Goal: Information Seeking & Learning: Check status

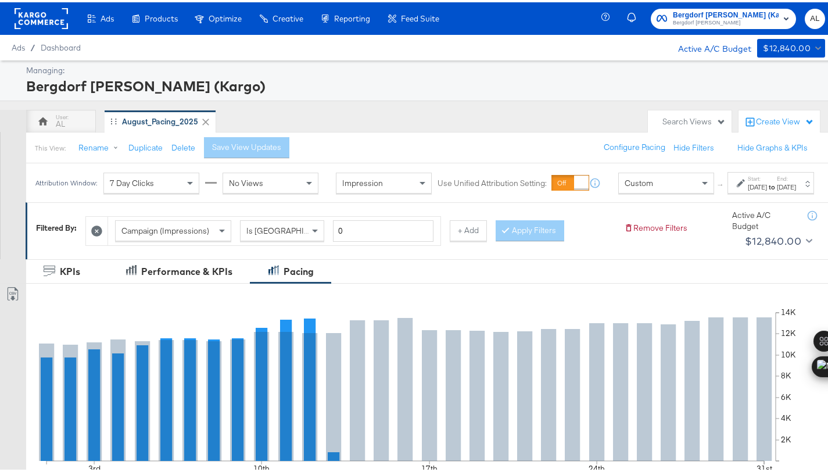
click at [655, 189] on div "Custom" at bounding box center [666, 181] width 95 height 20
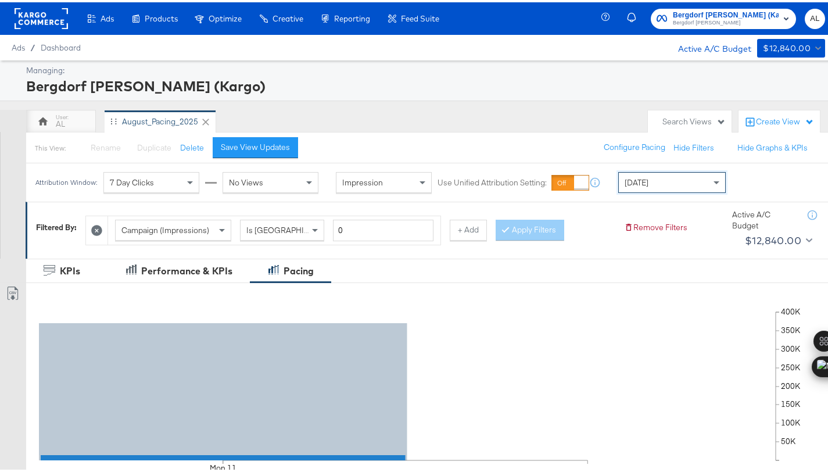
scroll to position [406, 0]
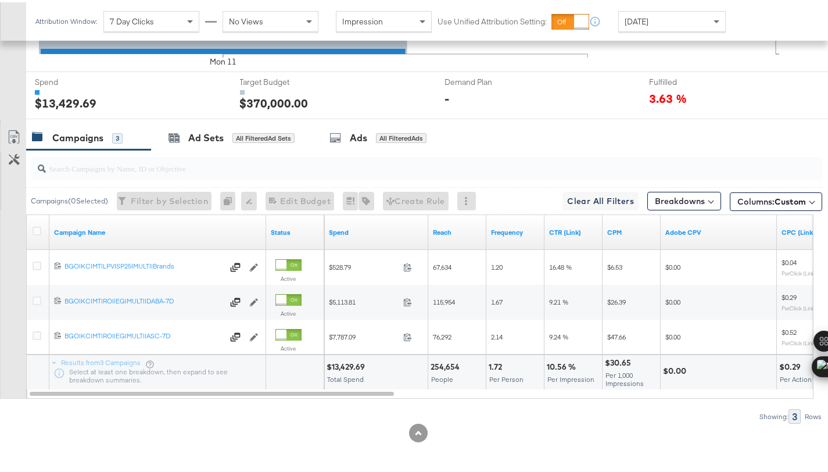
click at [341, 366] on div "$13,429.69" at bounding box center [348, 364] width 42 height 11
copy div "13,429.69"
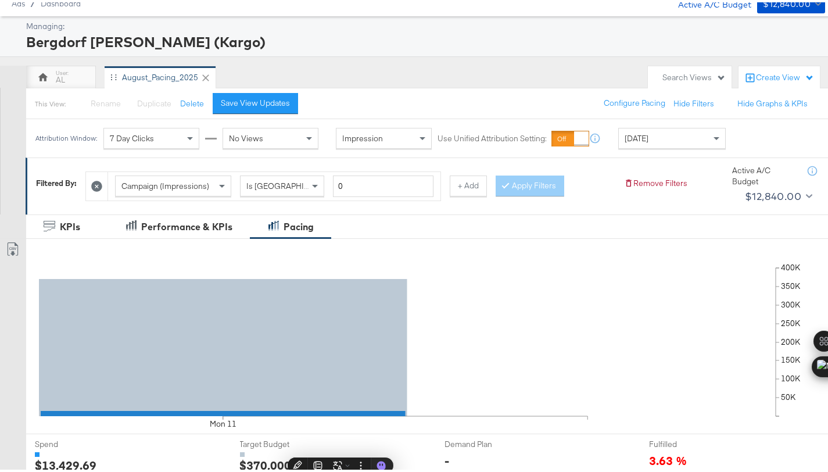
scroll to position [0, 0]
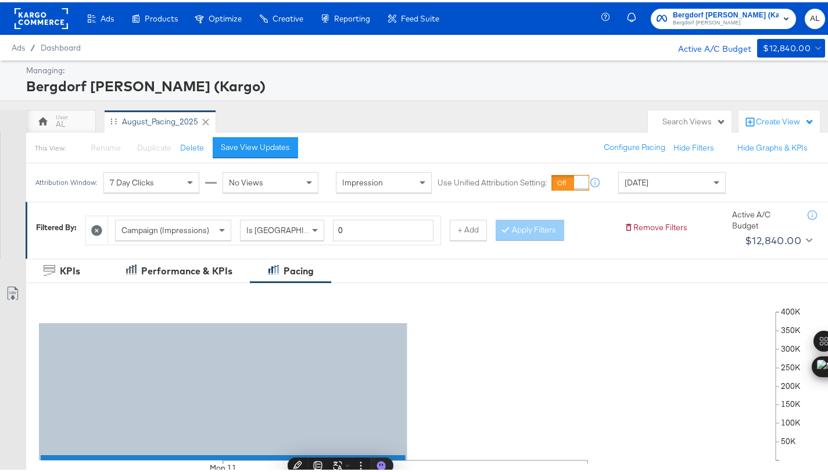
click at [31, 20] on rect at bounding box center [41, 16] width 53 height 21
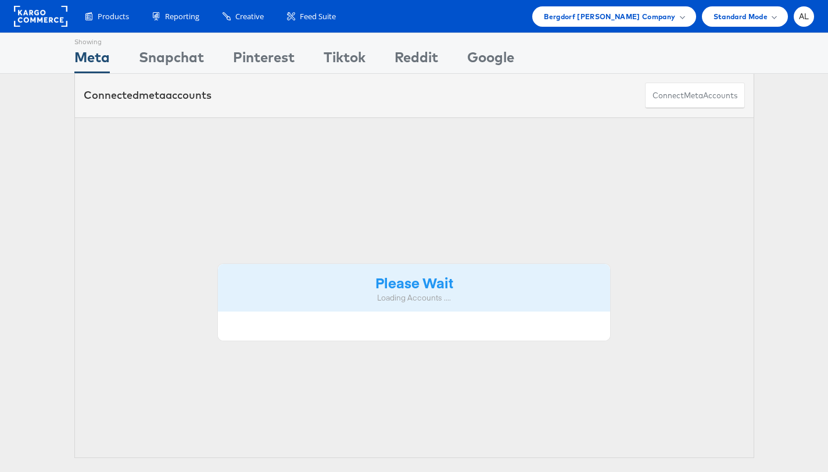
click at [664, 26] on div "Products Product Catalogs Enhance Your Product Catalog, Map Them to Publishers,…" at bounding box center [414, 16] width 828 height 33
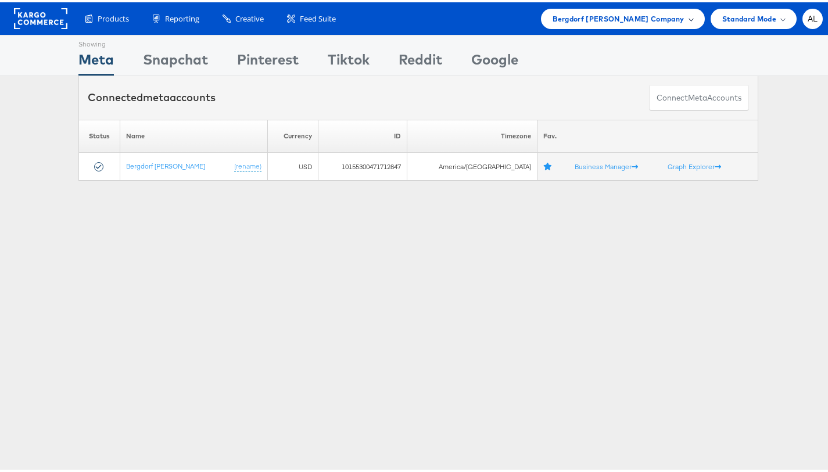
click at [665, 23] on div "Bergdorf [PERSON_NAME] Company" at bounding box center [622, 16] width 163 height 20
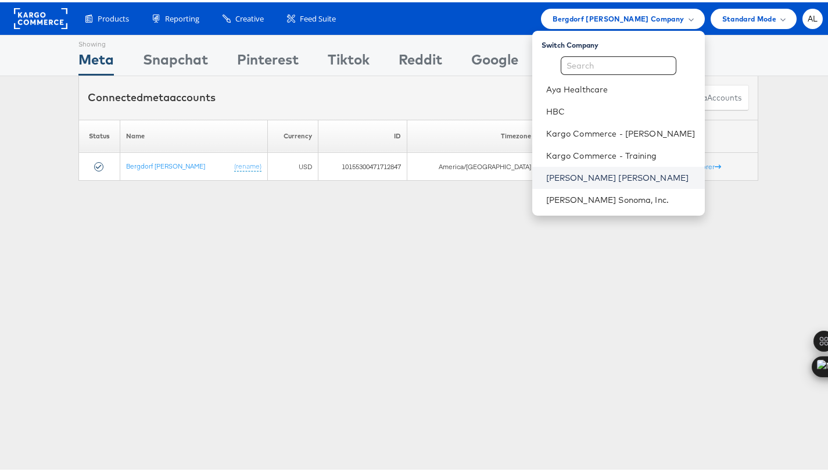
click at [608, 170] on link "[PERSON_NAME] [PERSON_NAME]" at bounding box center [621, 176] width 149 height 12
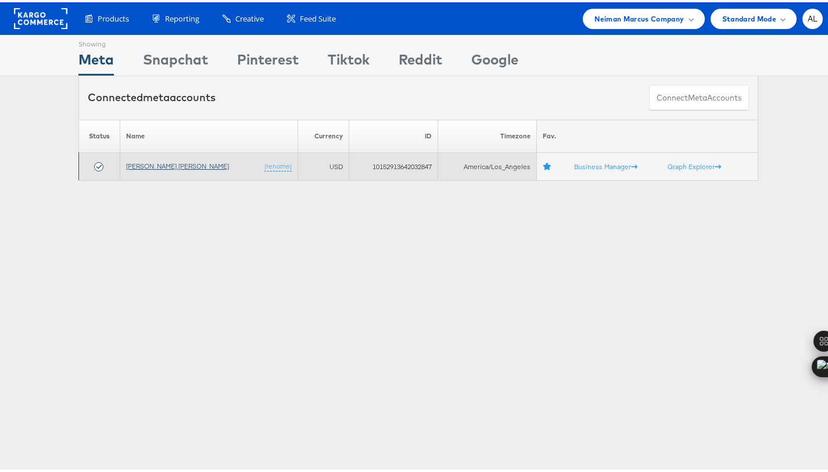
click at [130, 163] on link "Neiman Marcus" at bounding box center [177, 163] width 103 height 9
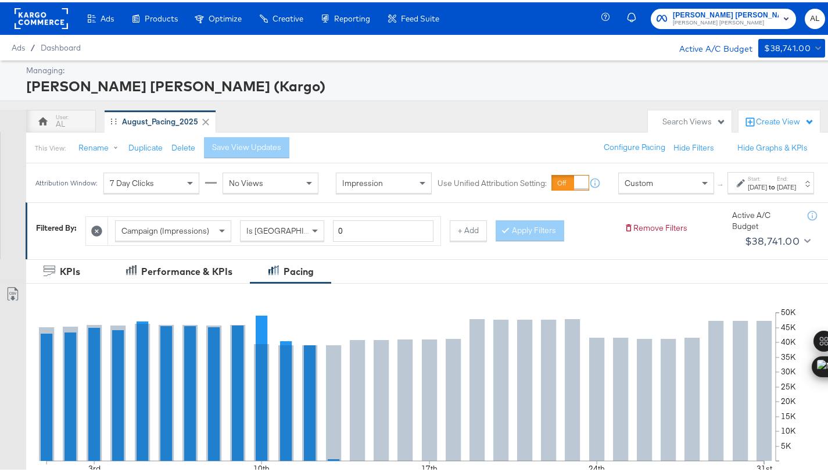
click at [630, 191] on div "Custom" at bounding box center [666, 181] width 95 height 20
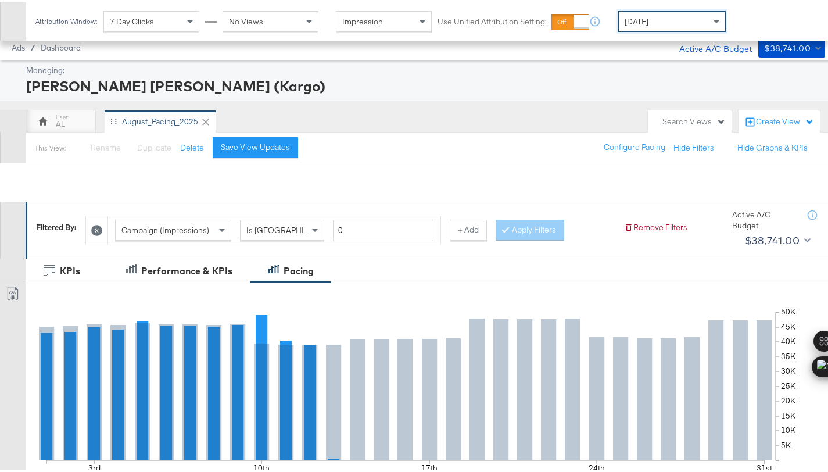
scroll to position [406, 0]
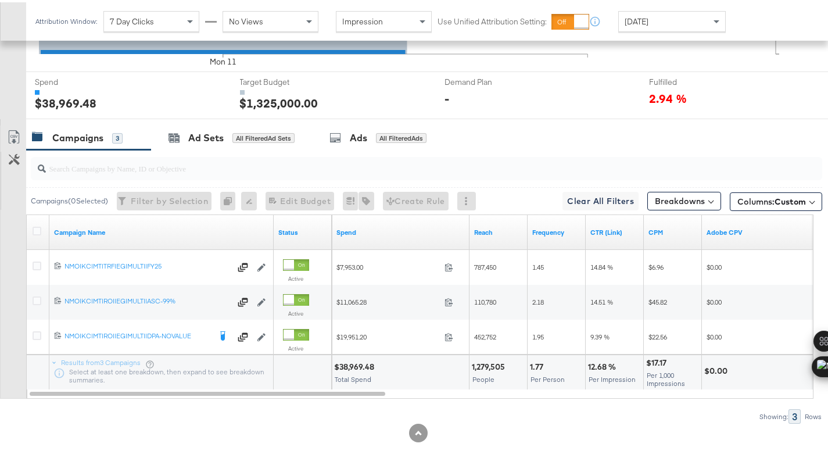
click at [356, 364] on div "$38,969.48" at bounding box center [356, 364] width 44 height 11
copy div "38,969.48"
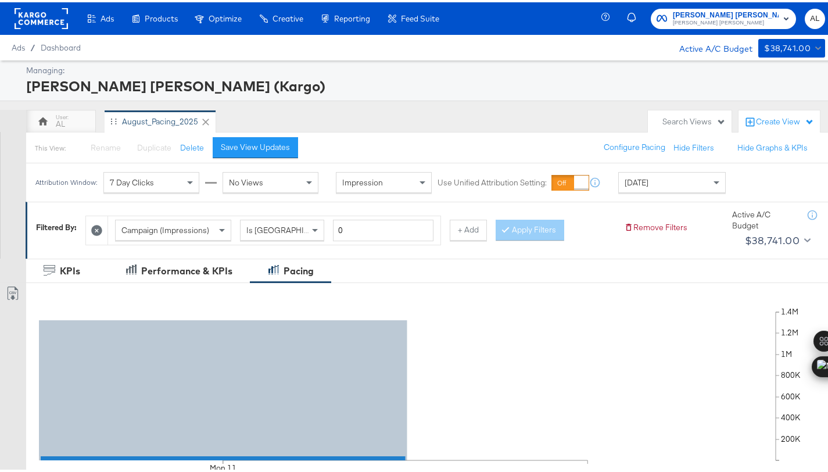
click at [40, 9] on rect at bounding box center [41, 16] width 53 height 21
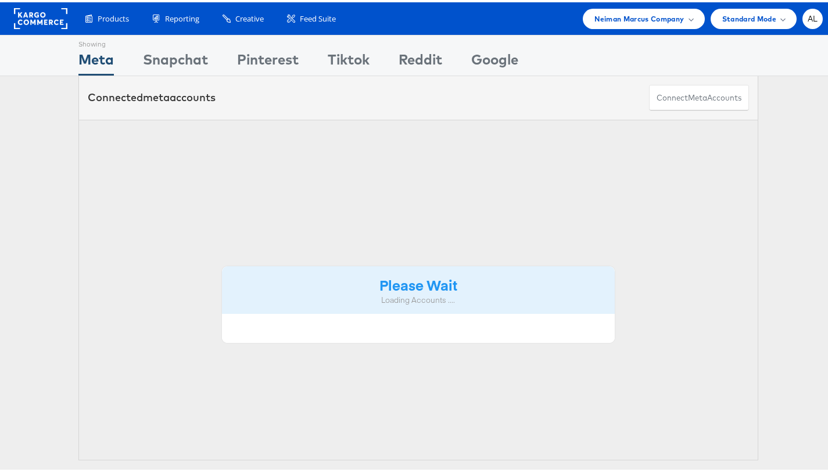
click at [687, 16] on div "Neiman Marcus Company" at bounding box center [644, 16] width 122 height 20
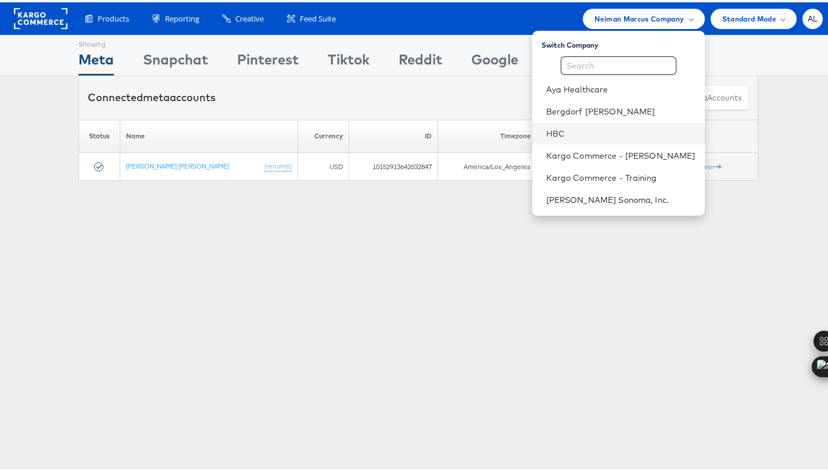
click at [613, 124] on li "HBC" at bounding box center [619, 131] width 173 height 22
click at [558, 128] on link "HBC" at bounding box center [621, 132] width 149 height 12
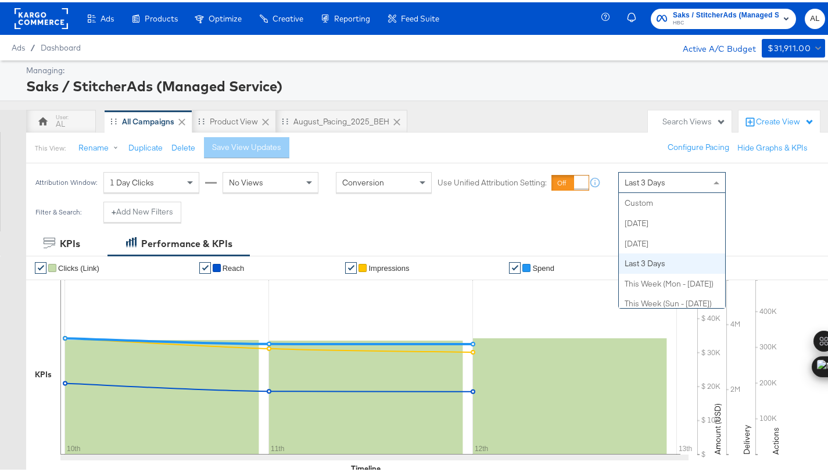
click at [671, 183] on div "Last 3 Days" at bounding box center [672, 180] width 106 height 20
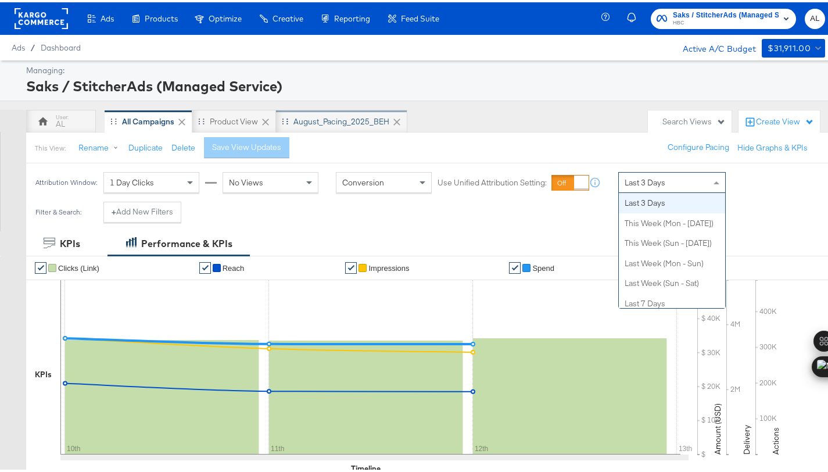
click at [323, 127] on div "August_Pacing_2025_BEH" at bounding box center [341, 119] width 131 height 23
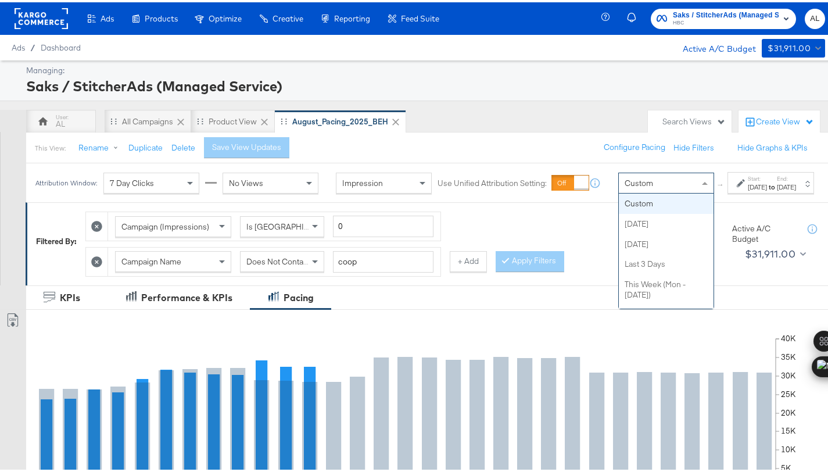
click at [622, 191] on div "Custom" at bounding box center [666, 181] width 95 height 20
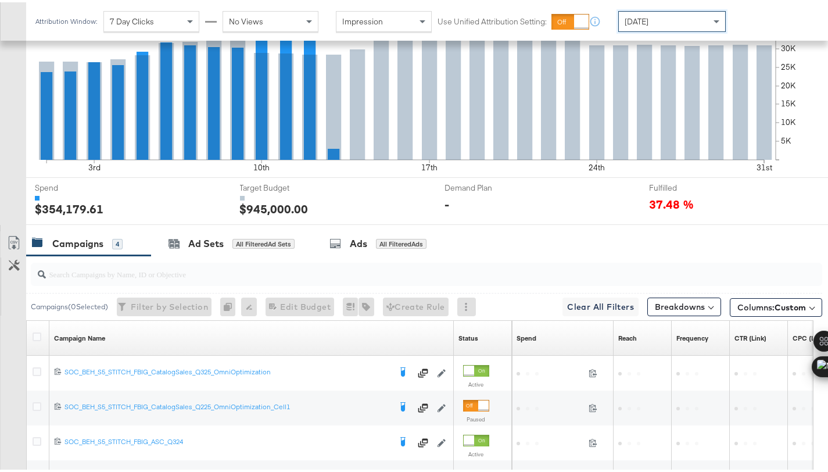
scroll to position [398, 0]
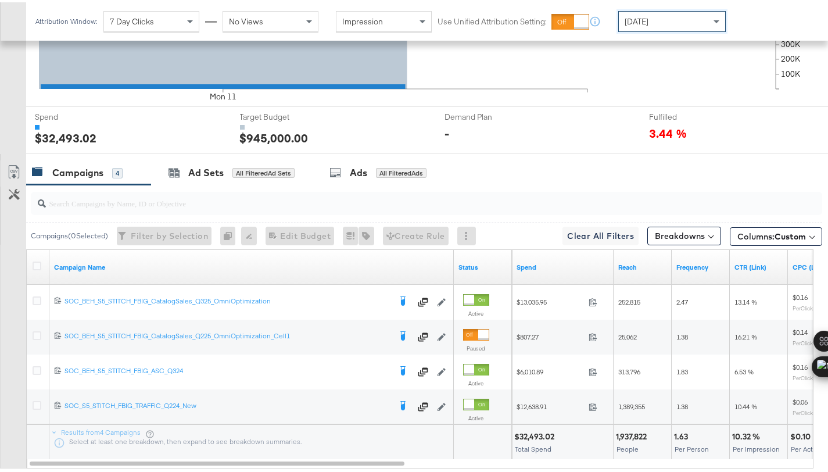
click at [535, 431] on div "$32,493.02" at bounding box center [537, 434] width 44 height 11
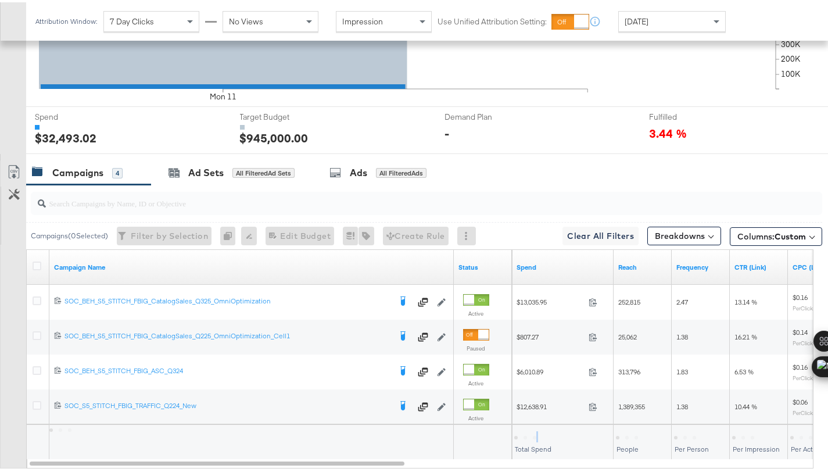
click at [535, 431] on div at bounding box center [528, 434] width 26 height 11
click at [521, 434] on div "$32,493.02" at bounding box center [537, 434] width 44 height 11
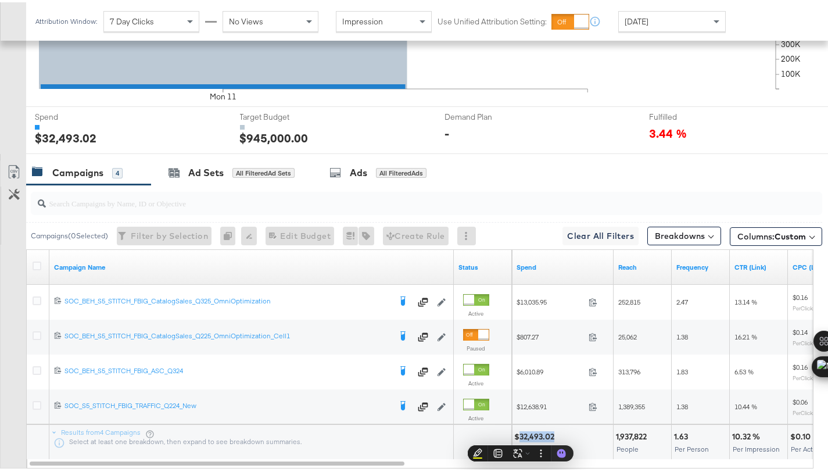
copy div "32,493.02"
